Goal: Task Accomplishment & Management: Manage account settings

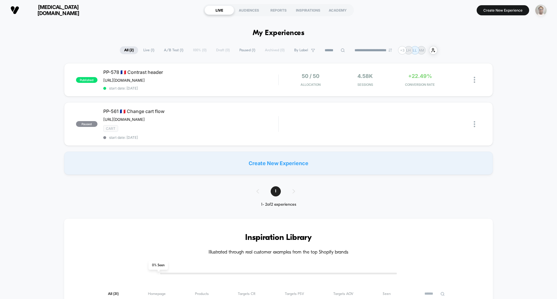
click at [541, 9] on img "button" at bounding box center [540, 10] width 11 height 11
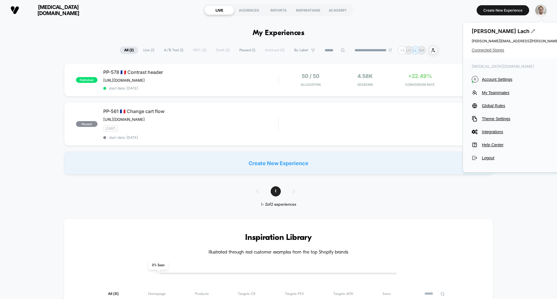
click at [500, 49] on span "Connected Stores" at bounding box center [544, 50] width 144 height 5
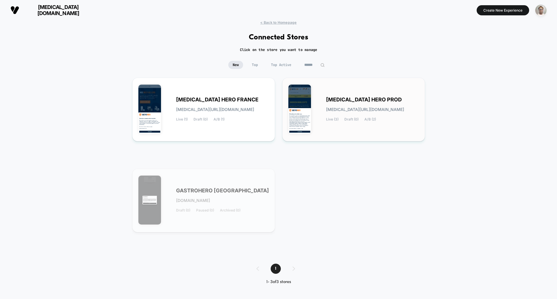
click at [347, 102] on span "[MEDICAL_DATA] HERO PROD" at bounding box center [364, 100] width 76 height 4
